Goal: Obtain resource: Download file/media

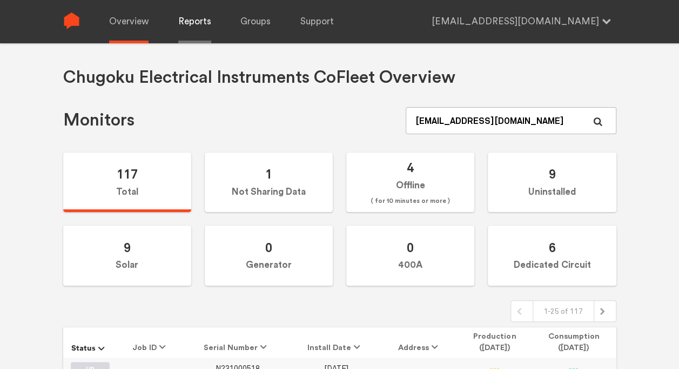
click at [201, 15] on link "Reports" at bounding box center [194, 21] width 33 height 43
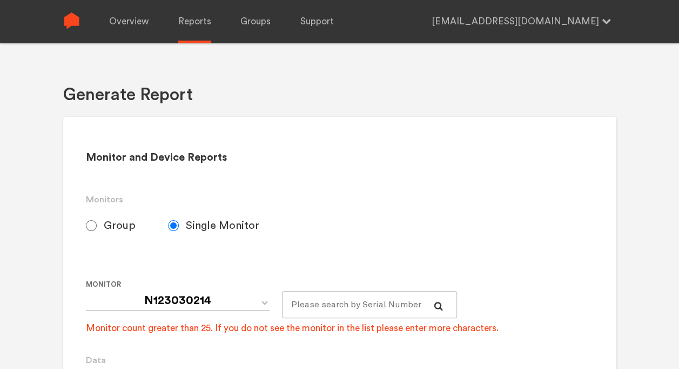
click at [117, 227] on span "Group" at bounding box center [120, 225] width 32 height 13
click at [97, 227] on input "Group" at bounding box center [91, 225] width 11 height 11
radio input "true"
radio input "false"
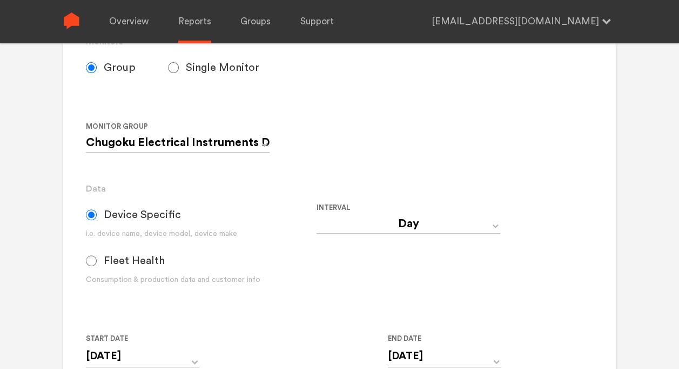
scroll to position [270, 0]
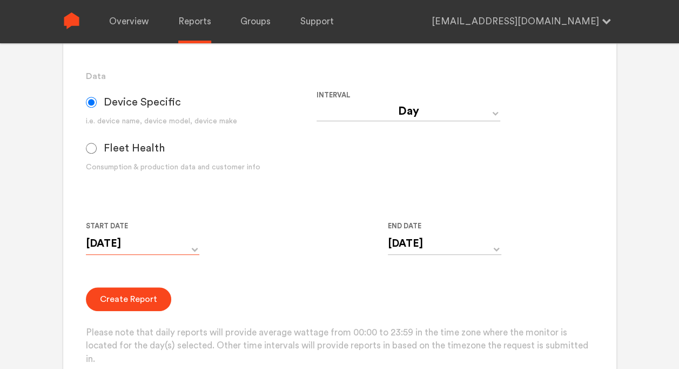
click at [156, 240] on input "[DATE]" at bounding box center [142, 243] width 113 height 22
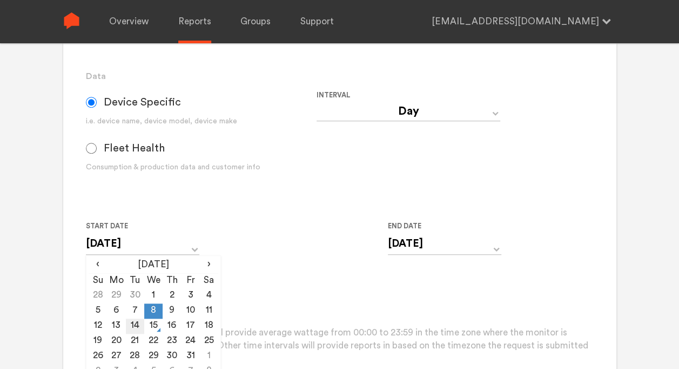
click at [135, 323] on td "14" at bounding box center [135, 325] width 18 height 15
type input "[DATE]"
click at [420, 244] on input "[DATE]" at bounding box center [444, 243] width 113 height 22
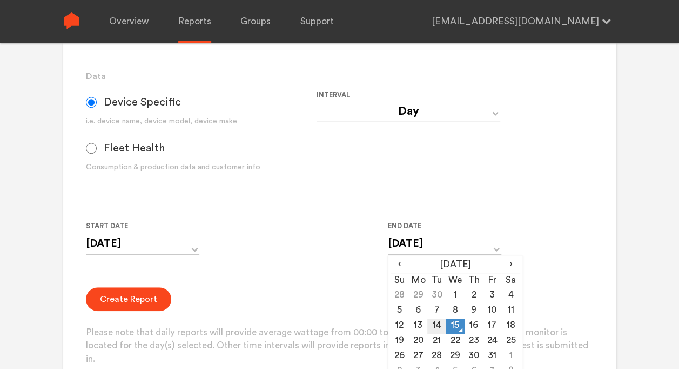
click at [439, 325] on td "14" at bounding box center [437, 325] width 18 height 15
type input "[DATE]"
click at [317, 290] on div "Create Report Please note that daily reports will provide average wattage from …" at bounding box center [339, 326] width 507 height 79
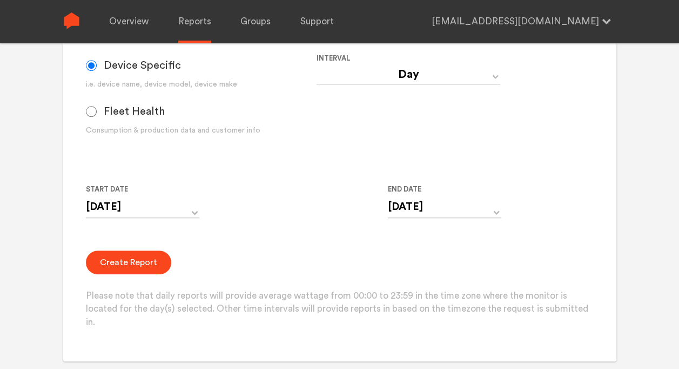
scroll to position [324, 0]
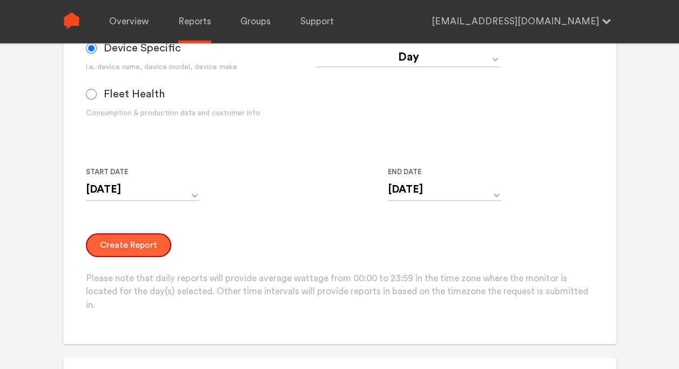
click at [156, 249] on button "Create Report" at bounding box center [128, 245] width 85 height 24
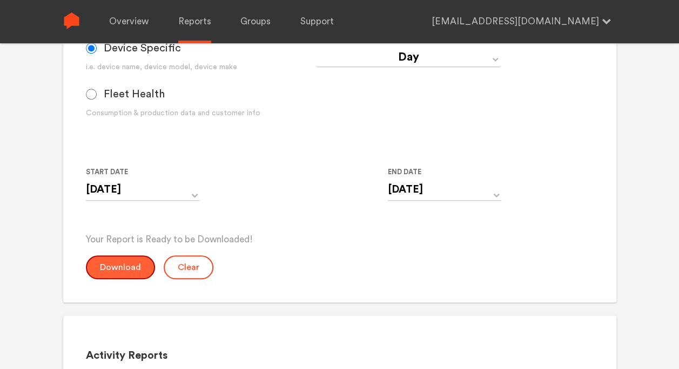
click at [125, 269] on button "Download" at bounding box center [120, 267] width 69 height 24
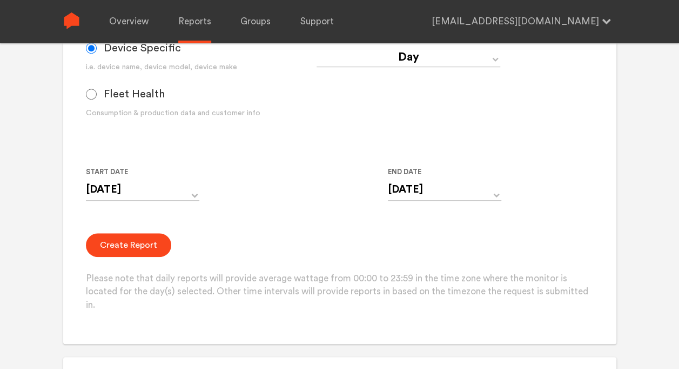
scroll to position [216, 0]
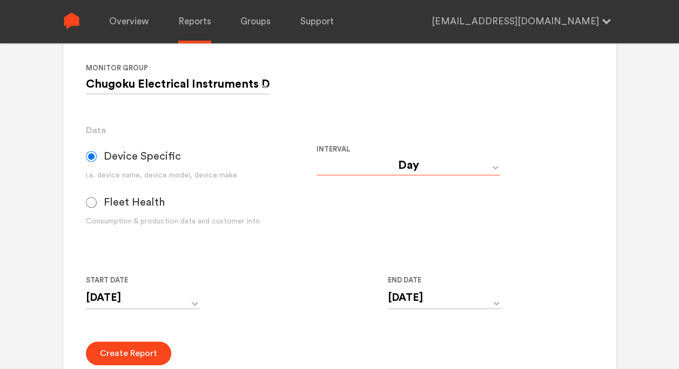
click at [427, 163] on select "Day Year Month Week Hour 30 Minute 15 Minute 5 Minute Minute" at bounding box center [409, 165] width 184 height 19
select select "Minute"
click at [317, 156] on select "Day Year Month Week Hour 30 Minute 15 Minute 5 Minute Minute" at bounding box center [409, 165] width 184 height 19
type input "[DATE] 12:00 AM"
type input "[DATE] 11:59 PM"
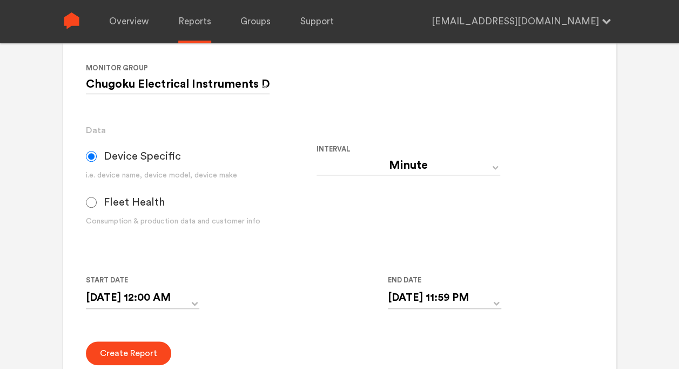
click at [322, 282] on div "Start Date [DATE] 12:00 AM ‹ [DATE] › Su Mo Tu We Th Fr Sa 28 29 30 1 2 3 4 5 6…" at bounding box center [317, 297] width 462 height 49
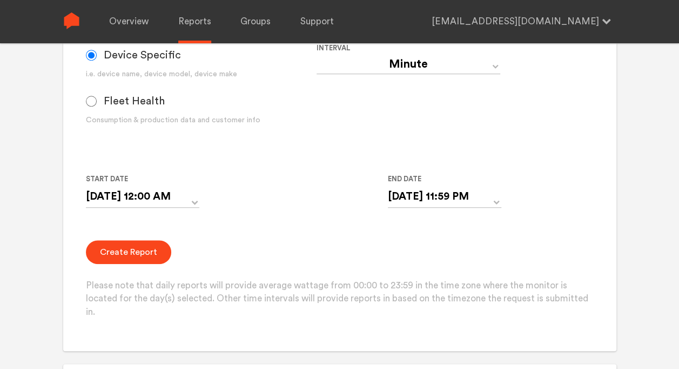
scroll to position [378, 0]
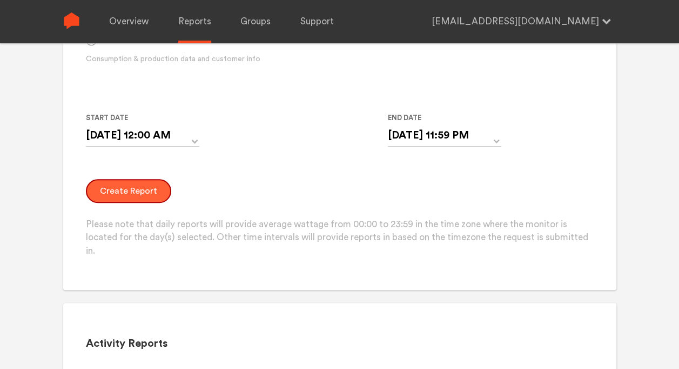
click at [144, 193] on button "Create Report" at bounding box center [128, 191] width 85 height 24
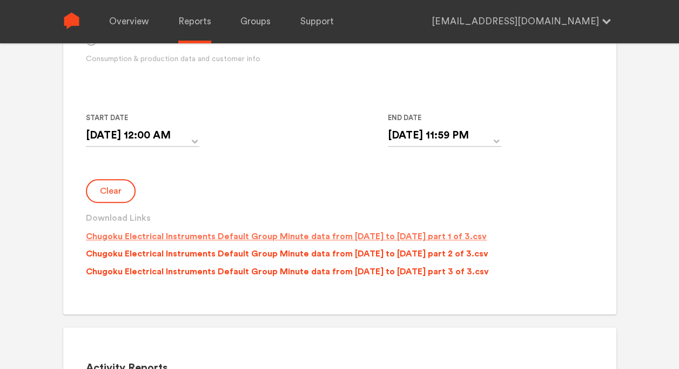
click at [449, 239] on p "Chugoku Electrical Instruments Default Group Minute data from [DATE] to [DATE] …" at bounding box center [286, 236] width 401 height 13
click at [448, 254] on p "Chugoku Electrical Instruments Default Group Minute data from [DATE] to [DATE] …" at bounding box center [287, 253] width 403 height 13
click at [448, 272] on p "Chugoku Electrical Instruments Default Group Minute data from [DATE] to [DATE] …" at bounding box center [287, 271] width 403 height 13
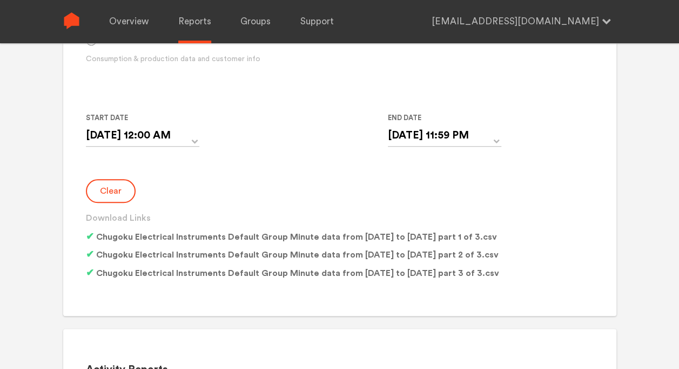
drag, startPoint x: 388, startPoint y: 77, endPoint x: 387, endPoint y: 68, distance: 9.2
click at [388, 77] on div "Interval Day Year Month Week Hour 30 Minute 15 Minute 5 Minute Minute" at bounding box center [432, 31] width 231 height 101
